Goal: Use online tool/utility: Use online tool/utility

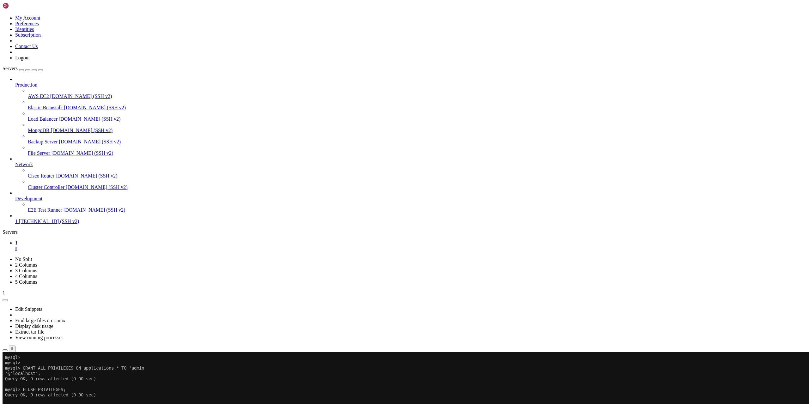
scroll to position [3, 1]
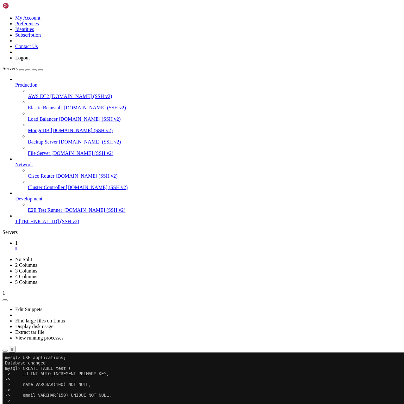
scroll to position [8396, 0]
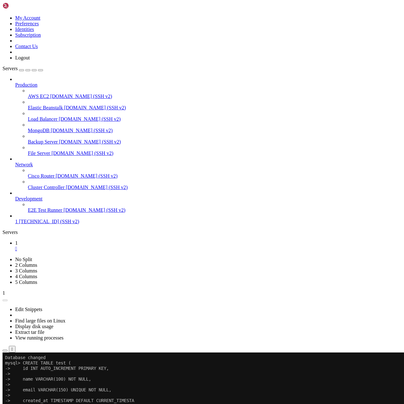
click at [158, 365] on div "Connection Closed Reconnect" at bounding box center [202, 371] width 399 height 12
click at [28, 370] on button "Reconnect" at bounding box center [15, 373] width 25 height 7
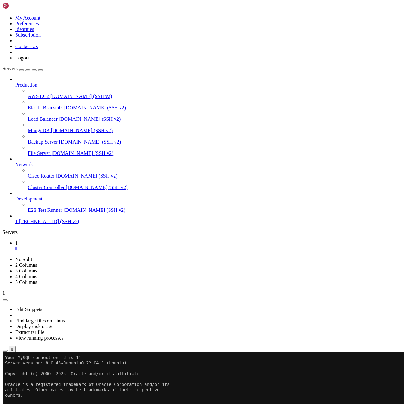
scroll to position [8627, 0]
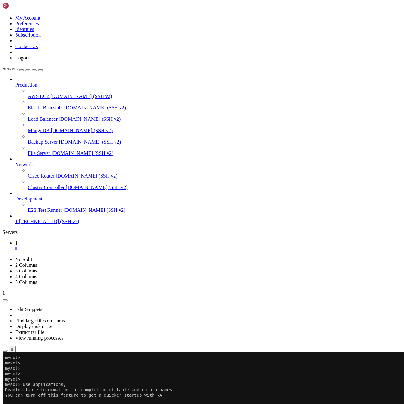
scroll to position [8692, 0]
click at [32, 380] on span "Connect" at bounding box center [23, 382] width 17 height 5
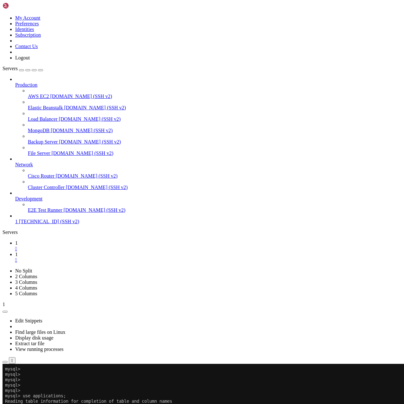
scroll to position [0, 0]
click at [96, 246] on div "" at bounding box center [208, 249] width 386 height 6
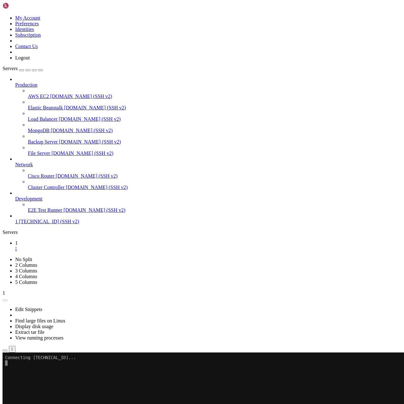
click at [61, 371] on x-row at bounding box center [164, 373] width 319 height 5
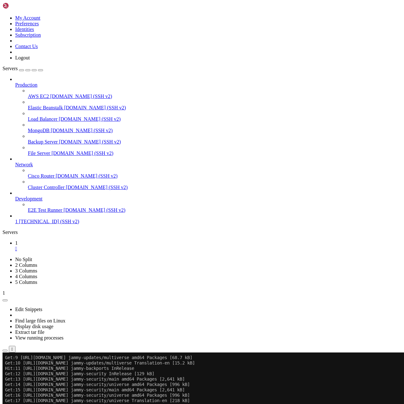
scroll to position [274, 0]
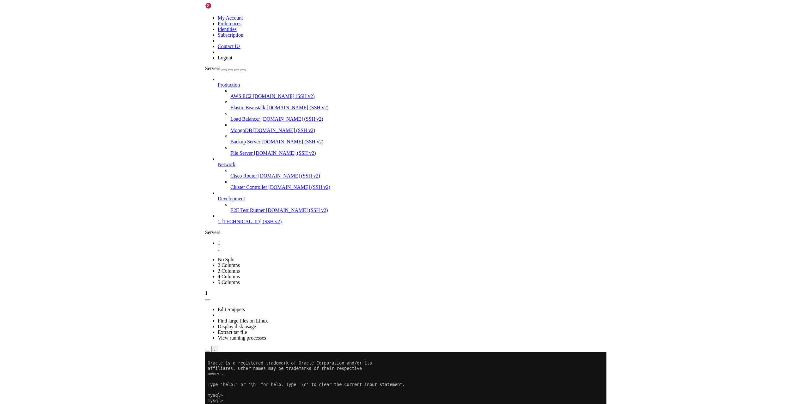
scroll to position [398, 0]
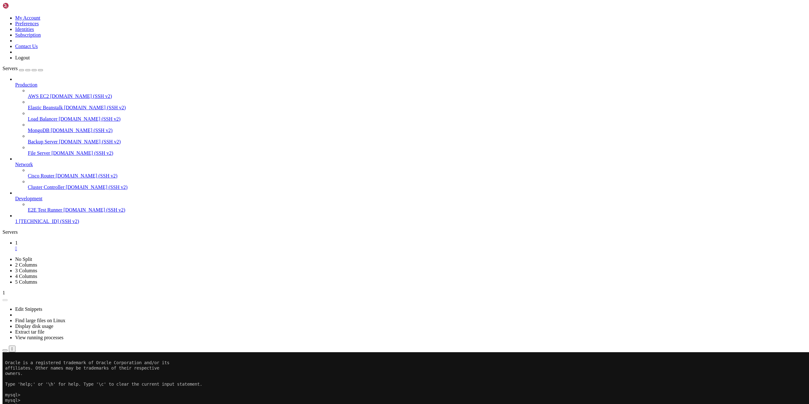
click at [28, 370] on button "Reconnect" at bounding box center [15, 373] width 25 height 7
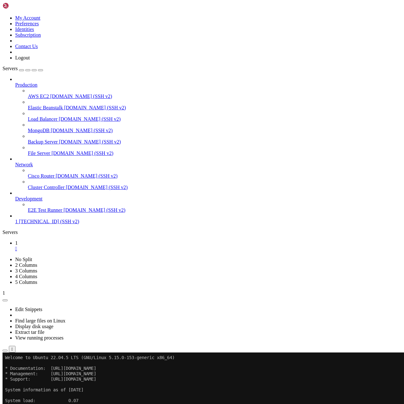
scroll to position [392, 0]
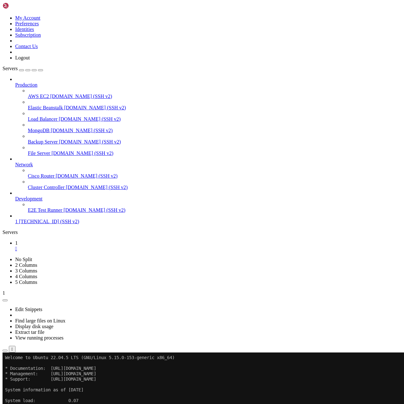
scroll to position [414, 0]
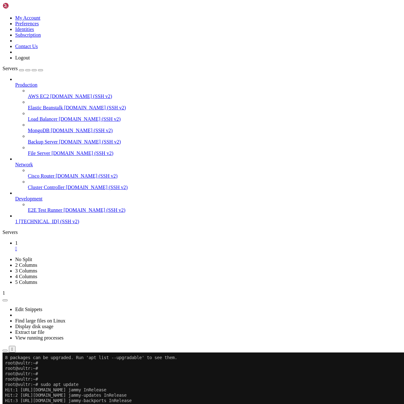
scroll to position [677, 0]
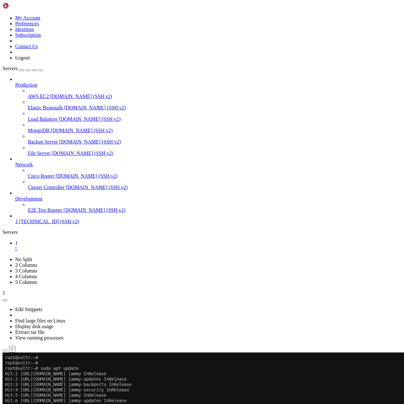
scroll to position [688, 0]
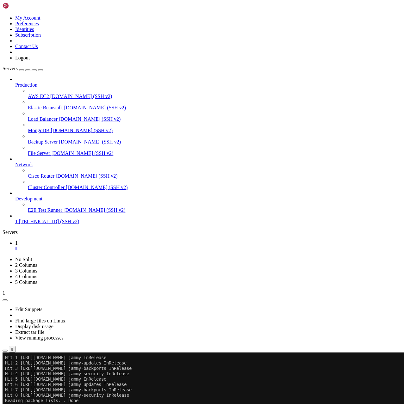
scroll to position [715, 0]
